Goal: Complete application form: Complete application form

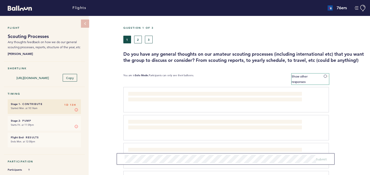
click at [324, 77] on span at bounding box center [326, 77] width 5 height 2
click at [0, 0] on input "Show other responses" at bounding box center [0, 0] width 0 height 0
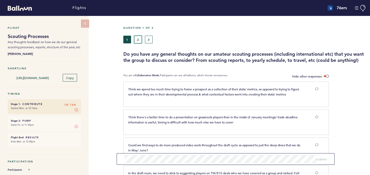
click at [138, 36] on button "2" at bounding box center [138, 40] width 8 height 8
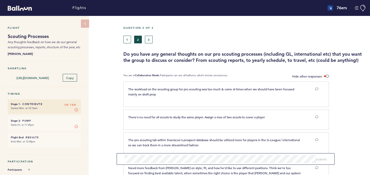
click at [149, 43] on div "Question 2 of 3 1 2 3 Do you have any general thoughts on our pro scouting proc…" at bounding box center [246, 44] width 247 height 37
click at [149, 40] on button "3" at bounding box center [149, 40] width 8 height 8
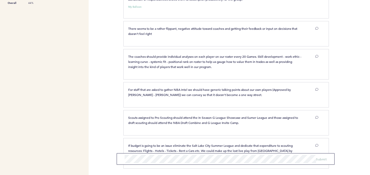
scroll to position [214, 0]
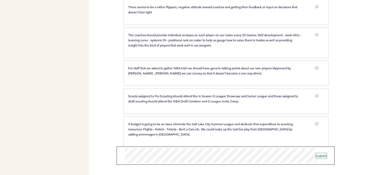
click at [320, 155] on span "Submit" at bounding box center [321, 156] width 11 height 4
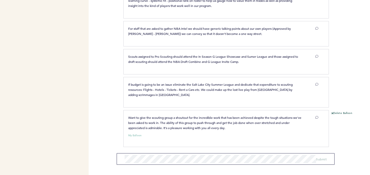
scroll to position [0, 0]
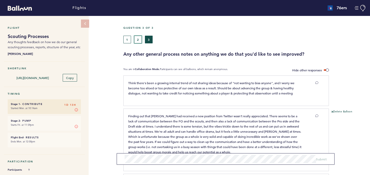
click at [139, 40] on button "2" at bounding box center [138, 40] width 8 height 8
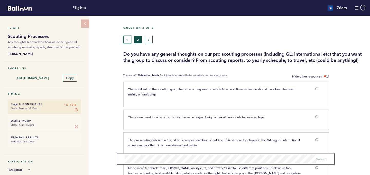
click at [124, 39] on button "1" at bounding box center [127, 40] width 8 height 8
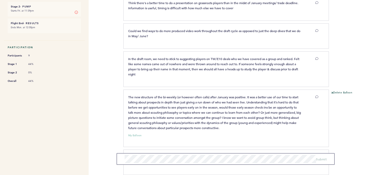
scroll to position [115, 0]
click at [145, 38] on p "Could we find ways to do more produced video work throughout the draft cycle as…" at bounding box center [215, 33] width 174 height 10
click at [149, 37] on span "Could we find ways to do more produced video work throughout the draft cycle as…" at bounding box center [214, 33] width 173 height 9
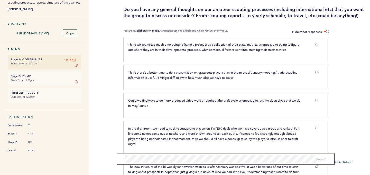
scroll to position [0, 0]
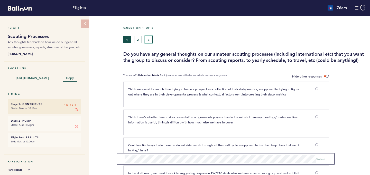
click at [147, 37] on button "3" at bounding box center [149, 40] width 8 height 8
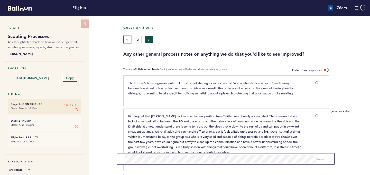
click at [127, 36] on button "1" at bounding box center [127, 40] width 8 height 8
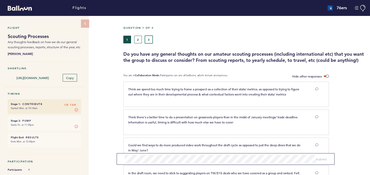
click at [151, 37] on button "3" at bounding box center [149, 40] width 8 height 8
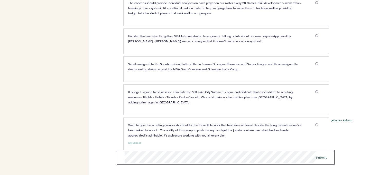
scroll to position [254, 0]
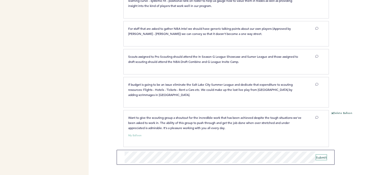
click at [321, 158] on span "Submit" at bounding box center [321, 157] width 11 height 4
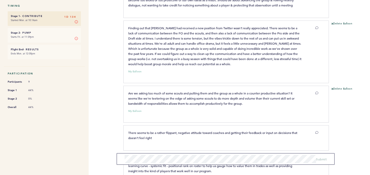
scroll to position [0, 0]
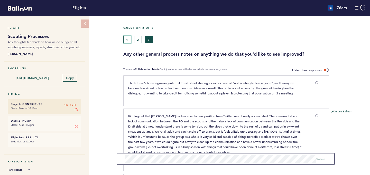
click at [125, 40] on button "1" at bounding box center [127, 40] width 8 height 8
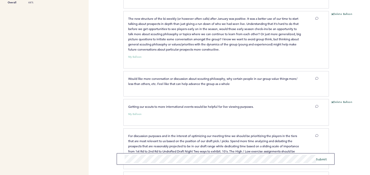
scroll to position [306, 0]
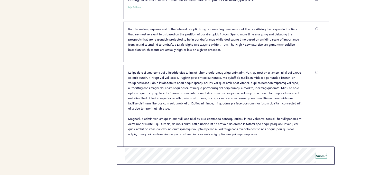
click at [324, 156] on span "Submit" at bounding box center [321, 156] width 11 height 4
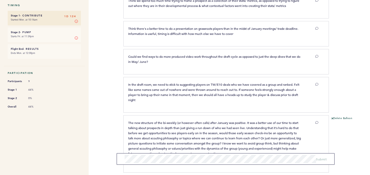
scroll to position [0, 0]
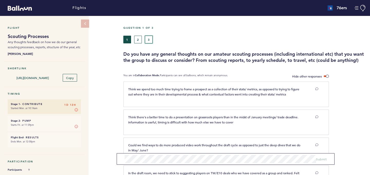
click at [149, 41] on button "3" at bounding box center [149, 40] width 8 height 8
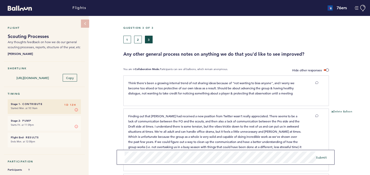
scroll to position [288, 0]
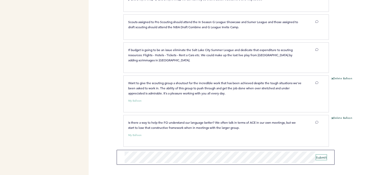
click at [324, 159] on span "Submit" at bounding box center [321, 157] width 11 height 4
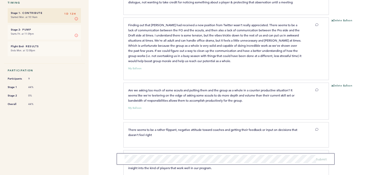
scroll to position [0, 0]
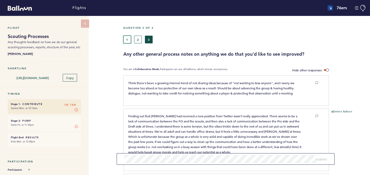
click at [126, 40] on button "1" at bounding box center [127, 40] width 8 height 8
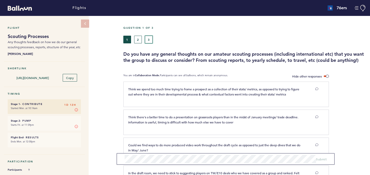
click at [151, 40] on button "3" at bounding box center [149, 40] width 8 height 8
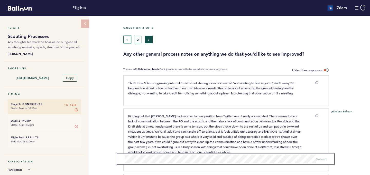
click at [128, 38] on button "1" at bounding box center [127, 40] width 8 height 8
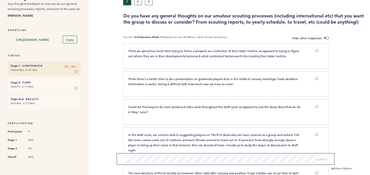
scroll to position [18, 0]
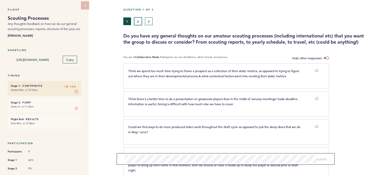
click at [140, 21] on button "2" at bounding box center [138, 21] width 8 height 8
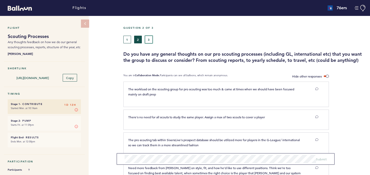
click at [150, 38] on button "3" at bounding box center [149, 40] width 8 height 8
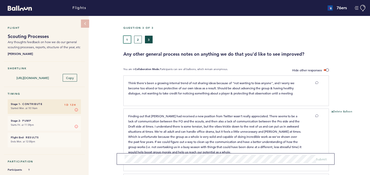
click at [126, 40] on button "1" at bounding box center [127, 40] width 8 height 8
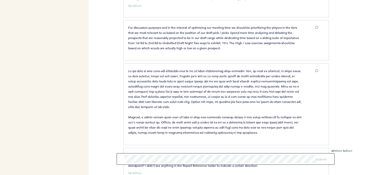
scroll to position [345, 0]
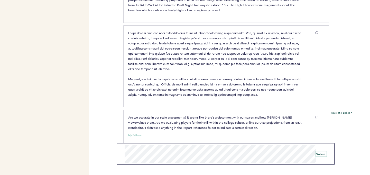
click at [323, 155] on span "Submit" at bounding box center [321, 154] width 11 height 4
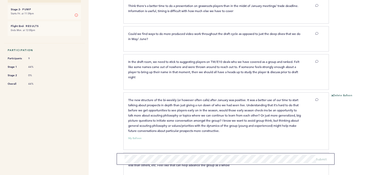
scroll to position [0, 0]
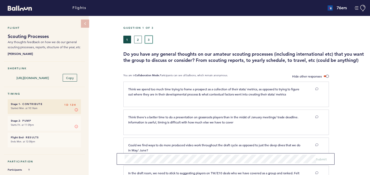
click at [150, 42] on button "3" at bounding box center [149, 40] width 8 height 8
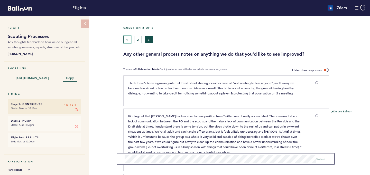
click at [126, 37] on button "1" at bounding box center [127, 40] width 8 height 8
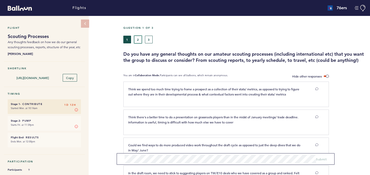
click at [138, 40] on button "2" at bounding box center [138, 40] width 8 height 8
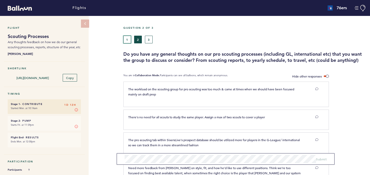
click at [127, 39] on button "1" at bounding box center [127, 40] width 8 height 8
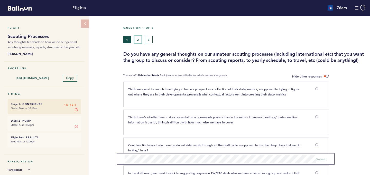
click at [139, 39] on button "2" at bounding box center [138, 40] width 8 height 8
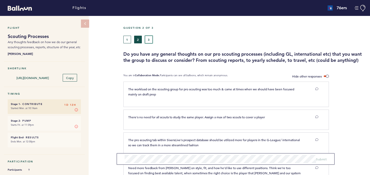
click at [146, 42] on button "3" at bounding box center [149, 40] width 8 height 8
